Goal: Navigation & Orientation: Find specific page/section

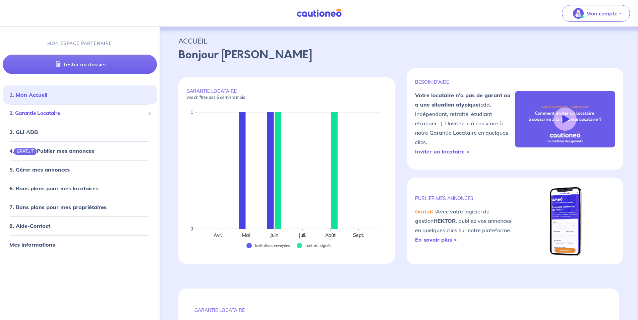
click at [47, 111] on span "2. Garantie Locataire" at bounding box center [77, 114] width 136 height 8
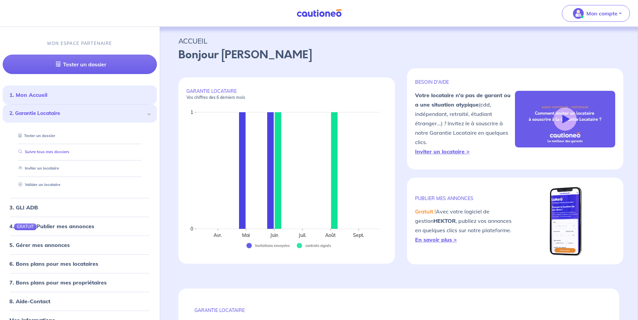
click at [58, 153] on link "Suivre tous mes dossiers" at bounding box center [43, 152] width 54 height 5
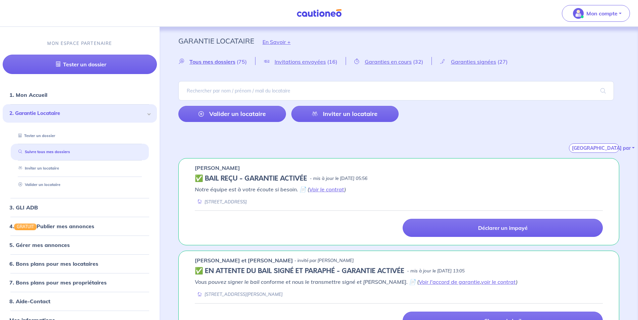
scroll to position [68, 0]
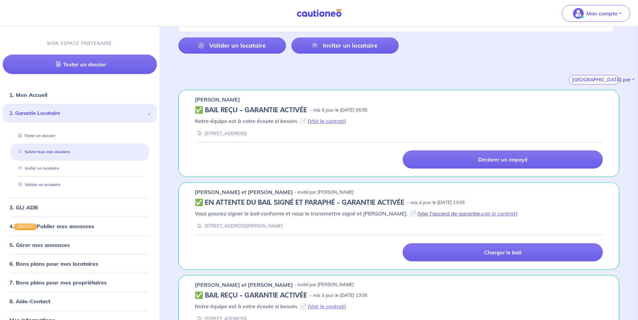
click at [419, 216] on link "Voir l'accord de garantie" at bounding box center [449, 213] width 61 height 7
click at [481, 213] on link "voir le contrat" at bounding box center [498, 213] width 35 height 7
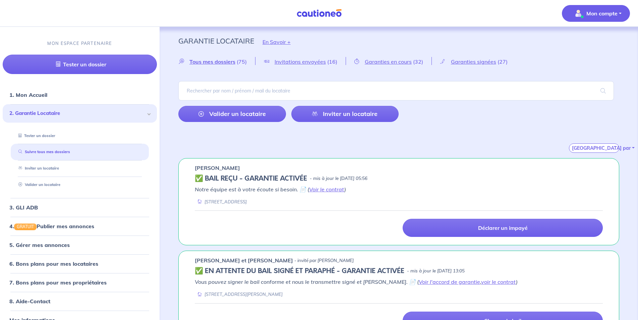
click at [598, 12] on p "Mon compte" at bounding box center [602, 13] width 31 height 8
click at [590, 36] on link "Mes informations" at bounding box center [589, 41] width 54 height 11
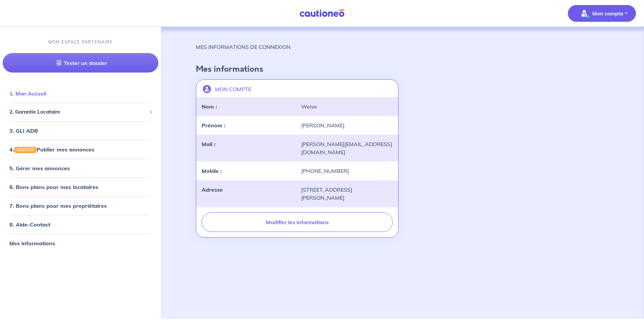
click at [46, 92] on link "1. Mon Accueil" at bounding box center [27, 93] width 37 height 7
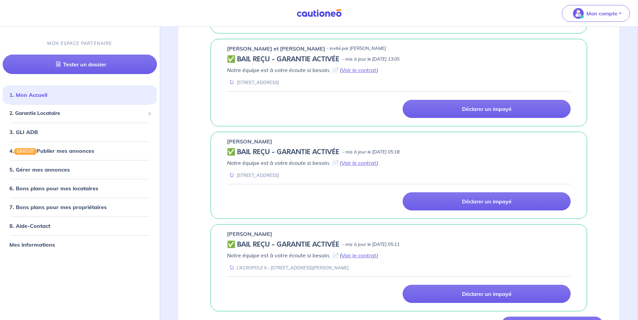
scroll to position [527, 0]
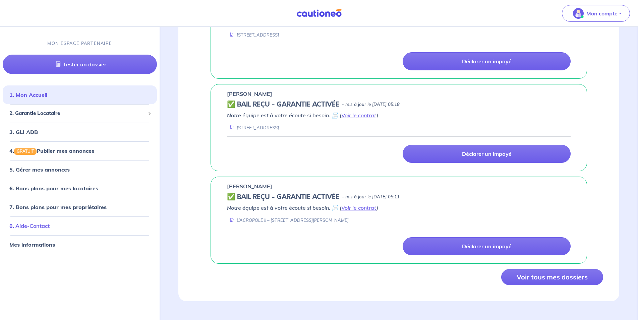
click at [22, 228] on link "8. Aide-Contact" at bounding box center [29, 225] width 40 height 7
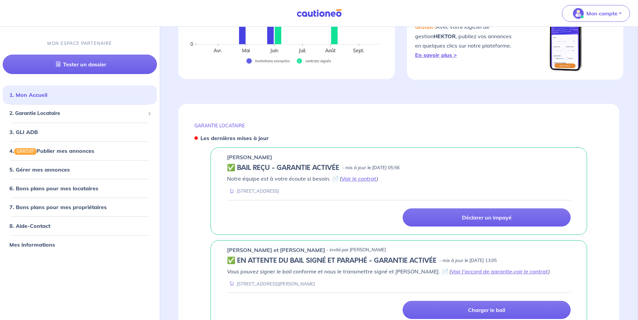
scroll to position [0, 0]
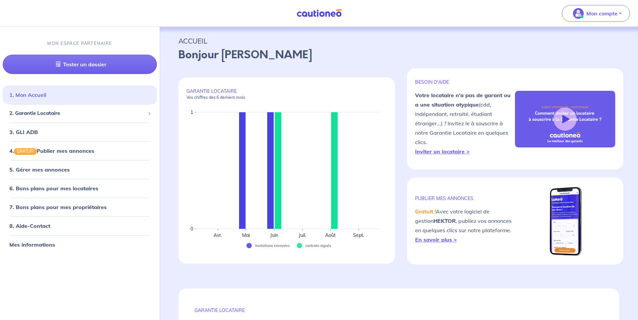
click at [46, 92] on link "1. Mon Accueil" at bounding box center [27, 95] width 37 height 7
click at [112, 85] on nav "1. Mon Accueil 2. Garantie Locataire Tester un dossier Suivre tous mes dossiers…" at bounding box center [80, 169] width 160 height 175
